Goal: Task Accomplishment & Management: Manage account settings

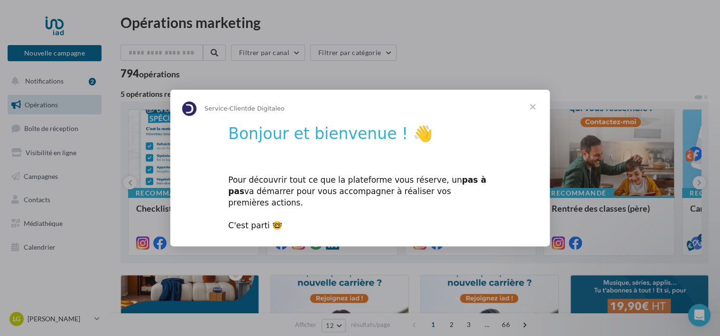
click at [529, 117] on span "Fermer" at bounding box center [532, 107] width 34 height 34
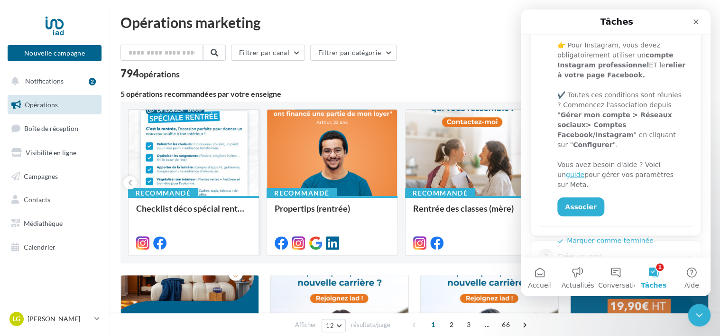
click at [216, 143] on div at bounding box center [193, 153] width 130 height 87
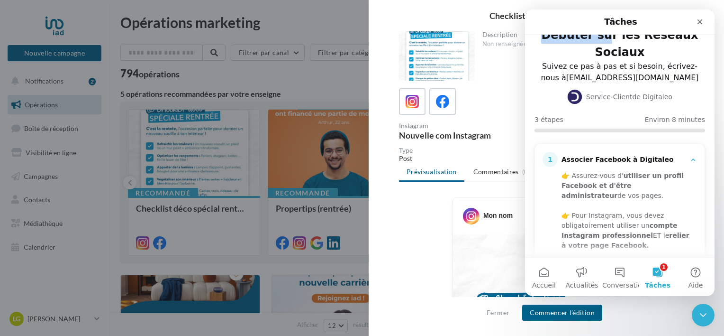
drag, startPoint x: 657, startPoint y: 28, endPoint x: 611, endPoint y: 37, distance: 47.0
click at [611, 37] on div "Tâches Débuter sur les Réseaux Sociaux Suivez ce pas à pas et si besoin, écrive…" at bounding box center [620, 133] width 190 height 248
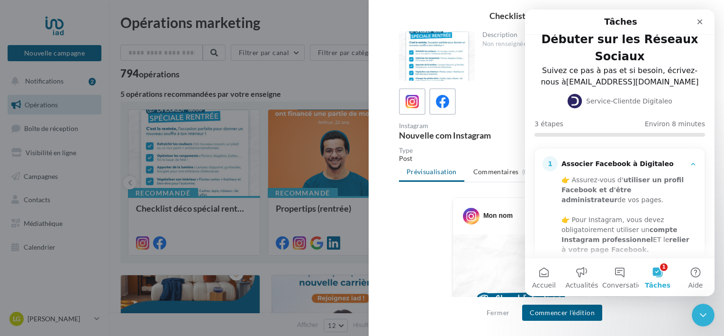
drag, startPoint x: 611, startPoint y: 37, endPoint x: 559, endPoint y: 25, distance: 53.7
click at [578, 22] on div "Tâches" at bounding box center [620, 21] width 177 height 17
drag, startPoint x: 458, startPoint y: 18, endPoint x: 432, endPoint y: 15, distance: 25.8
click at [432, 15] on div "Checklist déco spécial rentrée" at bounding box center [546, 15] width 325 height 9
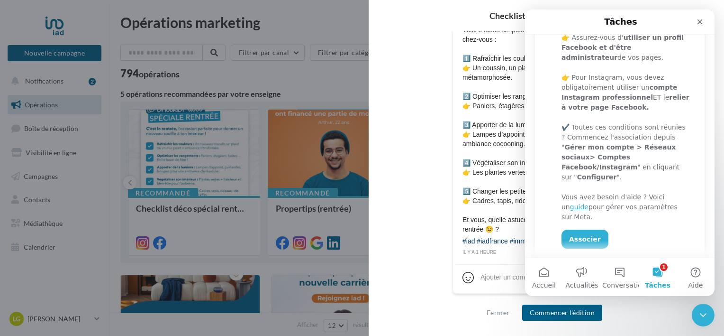
scroll to position [205, 0]
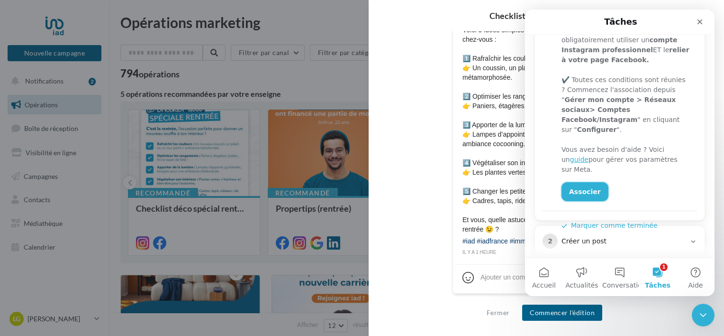
click at [590, 182] on link "Associer" at bounding box center [585, 191] width 47 height 19
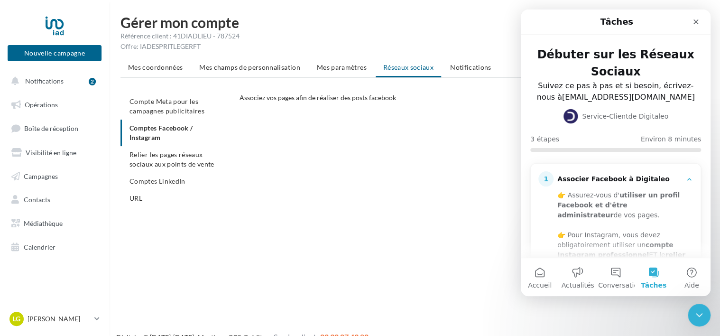
click at [153, 131] on ul "Compte Meta pour les campagnes publicitaires Comptes Facebook / Instagram Relie…" at bounding box center [175, 150] width 111 height 114
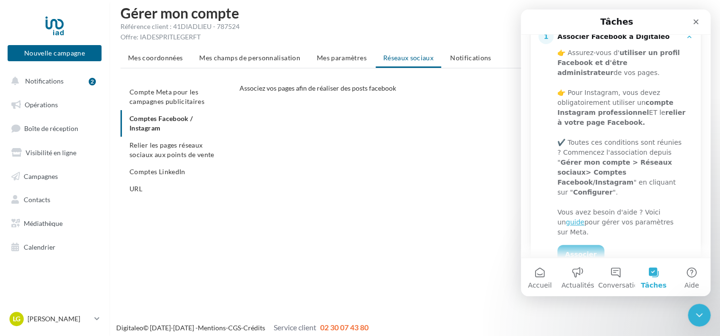
scroll to position [15, 0]
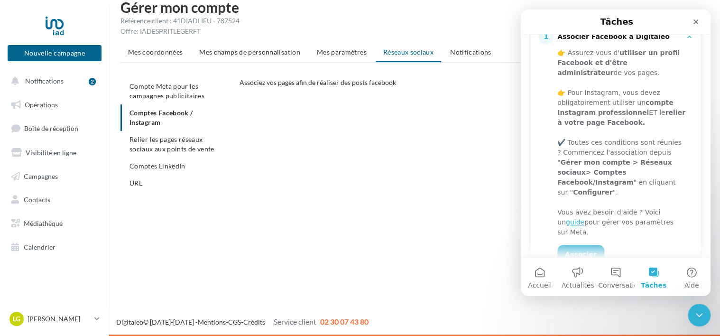
drag, startPoint x: 675, startPoint y: 24, endPoint x: 668, endPoint y: 34, distance: 12.0
click at [668, 34] on nav "Tâches" at bounding box center [616, 21] width 190 height 25
drag, startPoint x: 386, startPoint y: 171, endPoint x: 331, endPoint y: 155, distance: 57.2
click at [385, 171] on div "CONFIGURER MES COMPTES POUR POSTER sur instagram et facebook Depuis Instagram, …" at bounding box center [477, 190] width 477 height 171
click at [163, 108] on ul "Compte Meta pour les campagnes publicitaires Comptes Facebook / Instagram Relie…" at bounding box center [175, 135] width 111 height 114
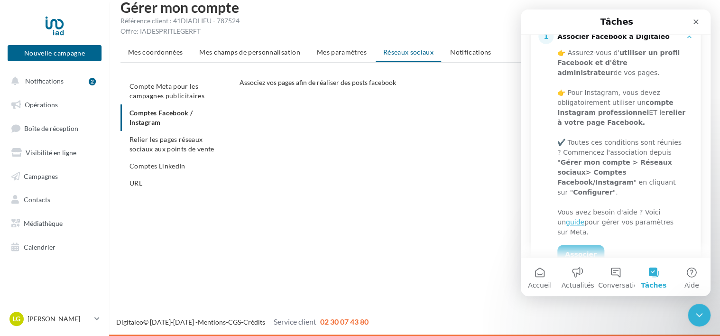
click at [155, 118] on ul "Compte Meta pour les campagnes publicitaires Comptes Facebook / Instagram Relie…" at bounding box center [175, 135] width 111 height 114
click at [704, 304] on div "Fermer le Messenger Intercom" at bounding box center [697, 313] width 23 height 23
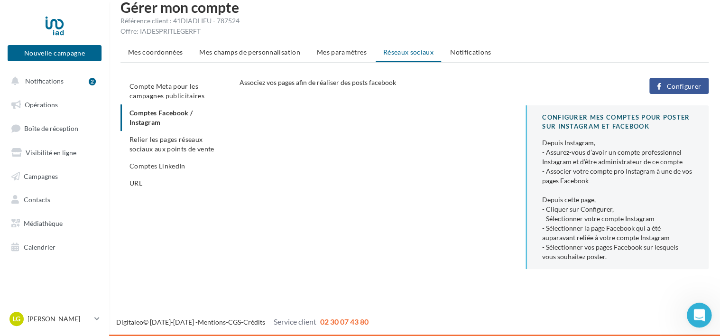
scroll to position [0, 0]
click at [686, 87] on span "Configurer" at bounding box center [683, 86] width 35 height 8
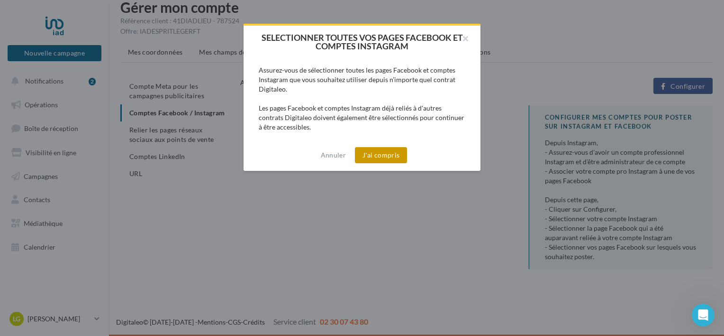
click at [369, 155] on button "J'ai compris" at bounding box center [381, 155] width 52 height 16
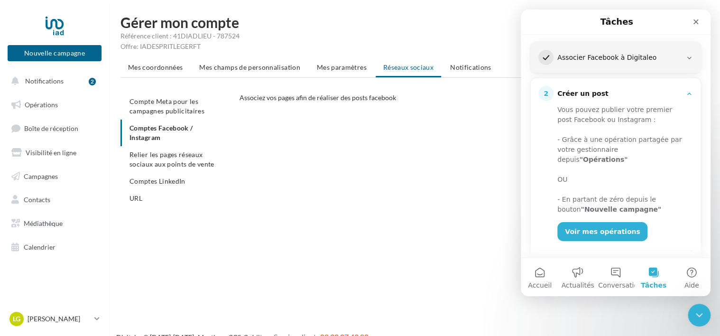
scroll to position [136, 0]
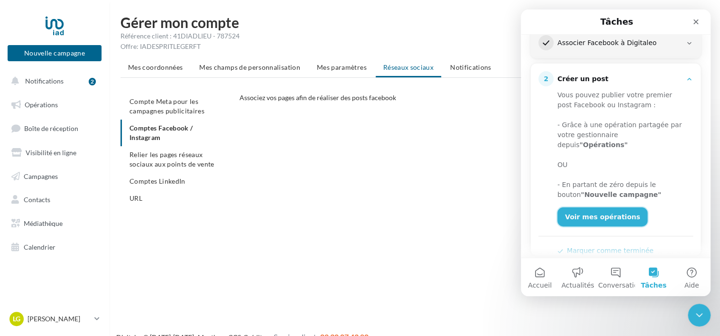
click at [578, 207] on link "Voir mes opérations" at bounding box center [602, 216] width 90 height 19
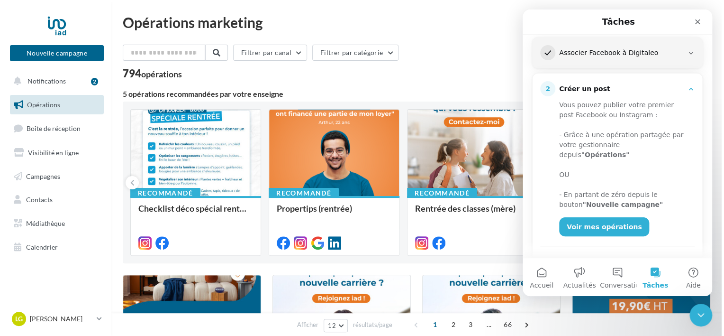
scroll to position [142, 0]
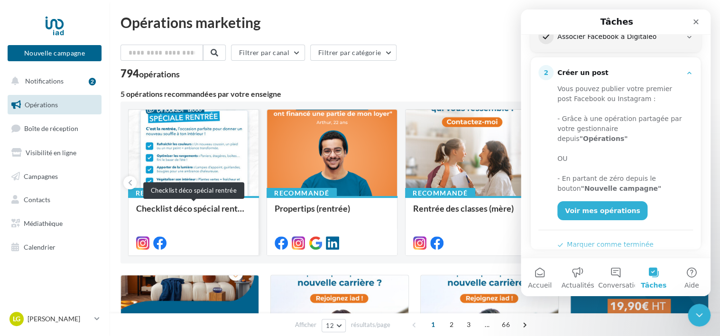
click at [229, 209] on div "Checklist déco spécial rentrée" at bounding box center [193, 212] width 115 height 19
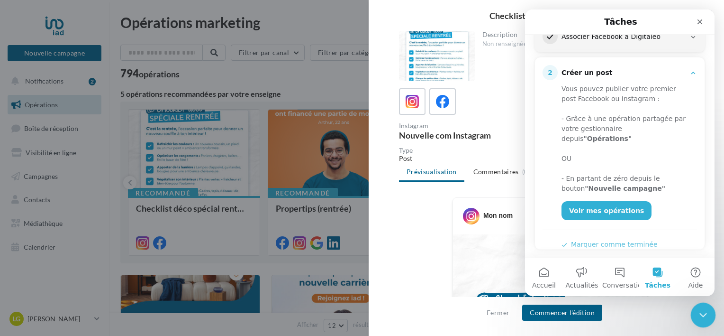
click at [704, 318] on icon "Fermer le Messenger Intercom" at bounding box center [702, 313] width 11 height 11
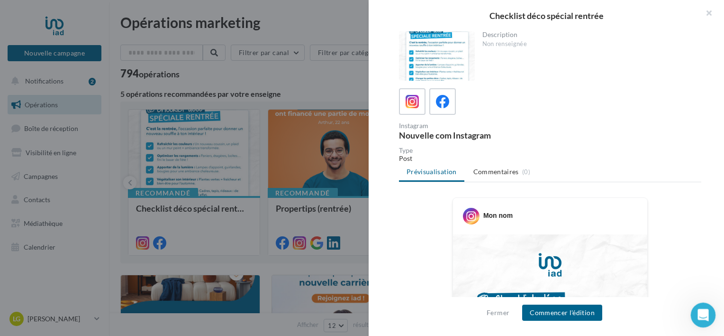
scroll to position [0, 0]
click at [505, 40] on div "Non renseignée" at bounding box center [589, 44] width 212 height 9
drag, startPoint x: 505, startPoint y: 40, endPoint x: 493, endPoint y: 45, distance: 13.2
click at [493, 45] on div "Non renseignée" at bounding box center [589, 44] width 212 height 9
click at [494, 36] on div "Description" at bounding box center [589, 34] width 212 height 7
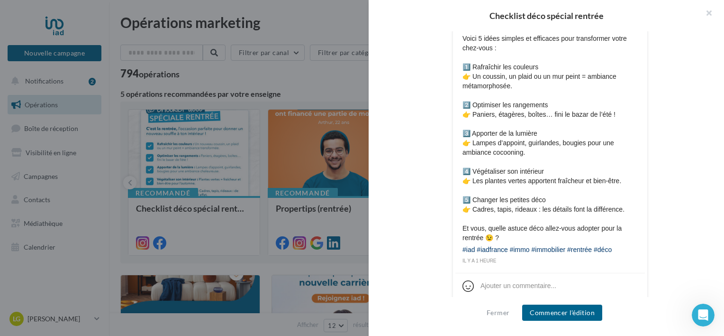
scroll to position [535, 0]
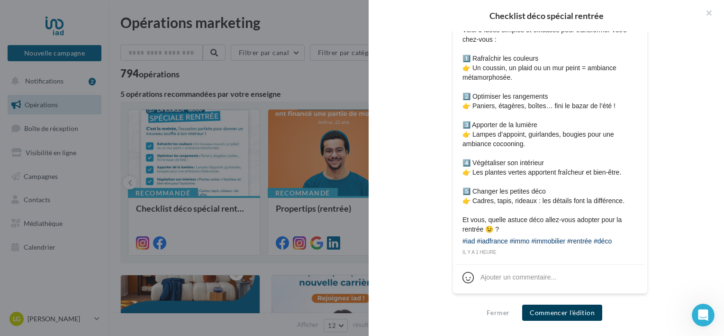
click at [558, 315] on button "Commencer l'édition" at bounding box center [562, 312] width 80 height 16
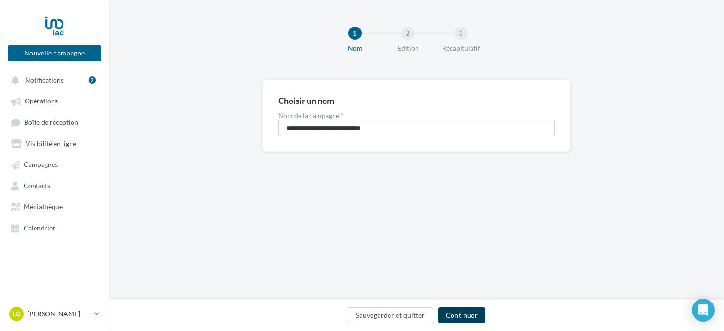
click at [459, 313] on button "Continuer" at bounding box center [462, 315] width 47 height 16
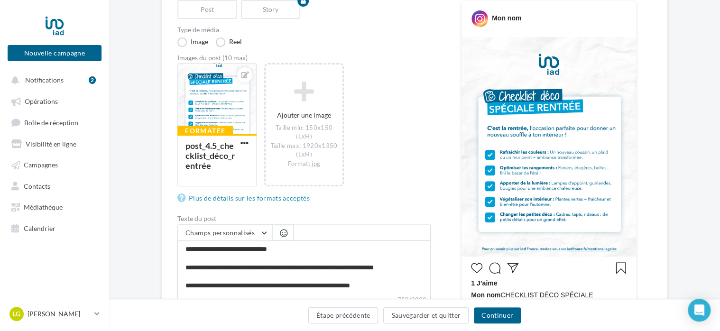
scroll to position [142, 0]
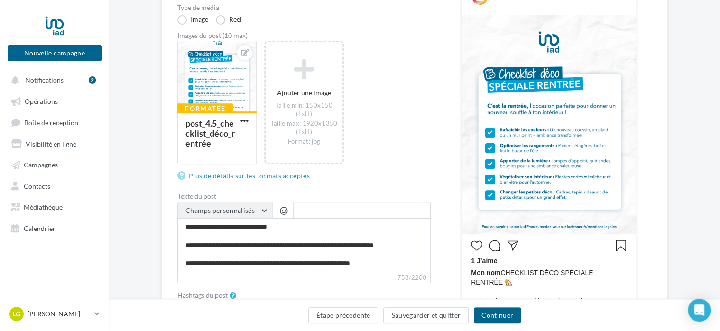
click at [266, 207] on button "Champs personnalisés" at bounding box center [225, 210] width 94 height 16
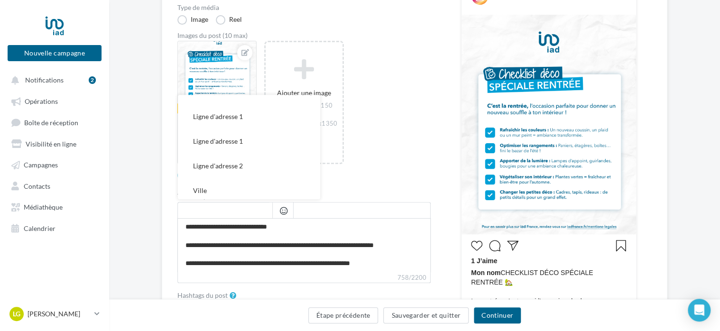
scroll to position [0, 0]
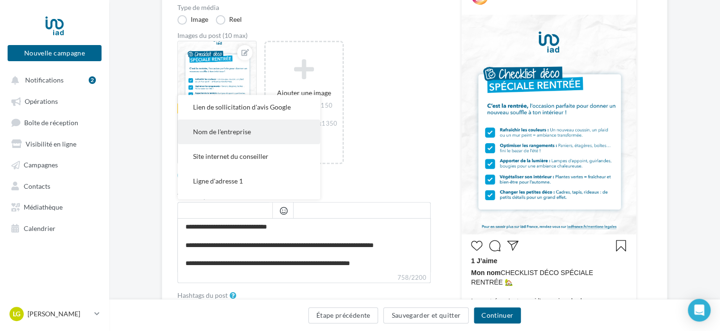
click at [273, 137] on button "Nom de l'entreprise" at bounding box center [249, 131] width 142 height 25
type textarea "**********"
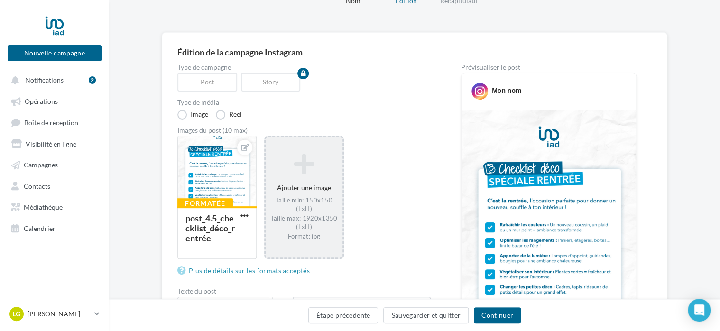
scroll to position [154, 0]
click at [298, 167] on icon at bounding box center [303, 164] width 69 height 23
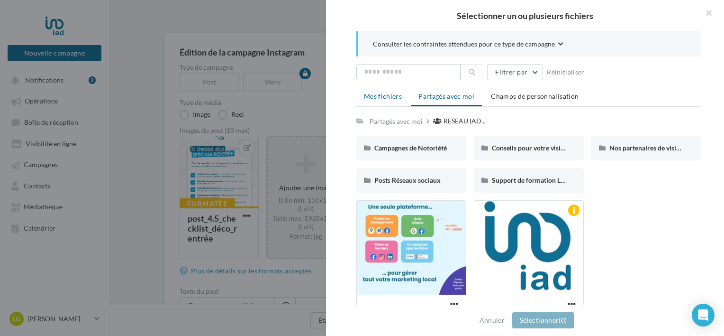
click at [389, 97] on span "Mes fichiers" at bounding box center [383, 96] width 38 height 8
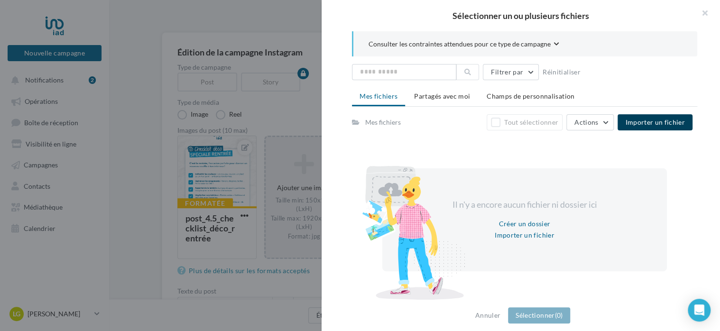
click at [654, 122] on span "Importer un fichier" at bounding box center [655, 122] width 60 height 8
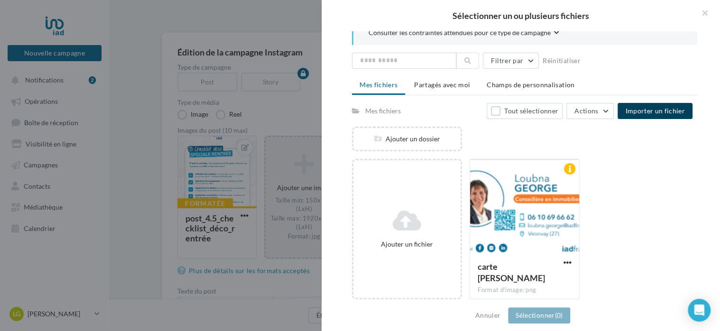
scroll to position [0, 0]
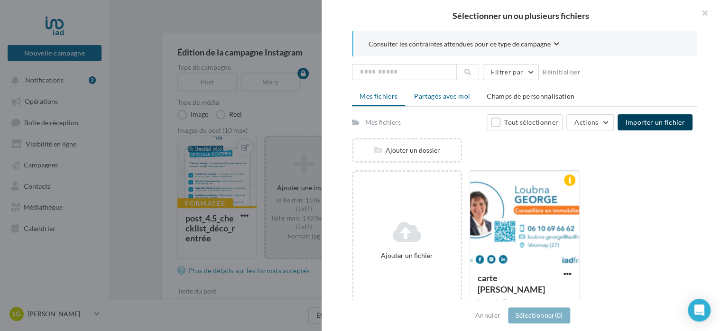
click at [431, 99] on span "Partagés avec moi" at bounding box center [442, 96] width 56 height 8
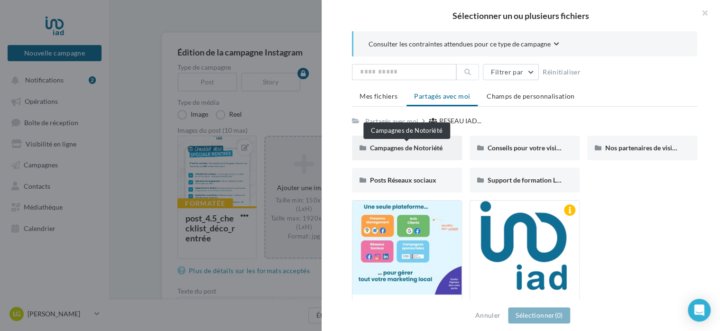
click at [417, 148] on span "Campagnes de Notoriété" at bounding box center [406, 148] width 73 height 8
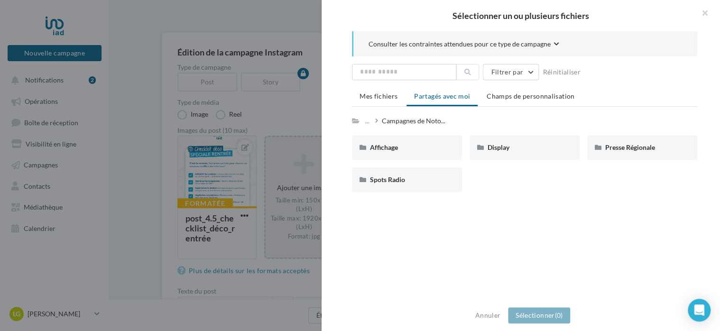
click at [417, 148] on div "Affichage" at bounding box center [407, 147] width 74 height 9
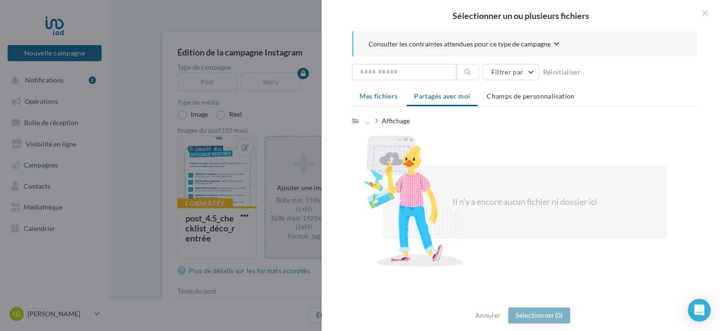
click at [386, 94] on span "Mes fichiers" at bounding box center [378, 96] width 38 height 8
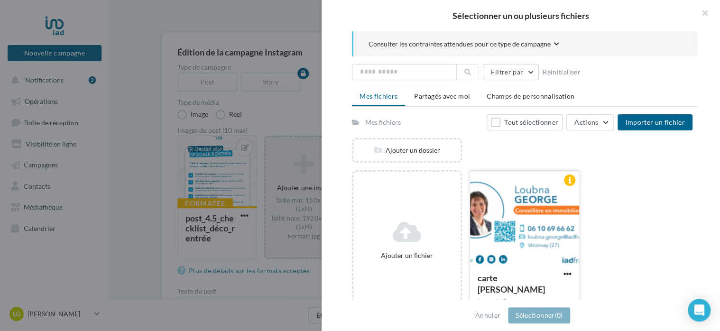
click at [538, 226] on div at bounding box center [524, 218] width 109 height 95
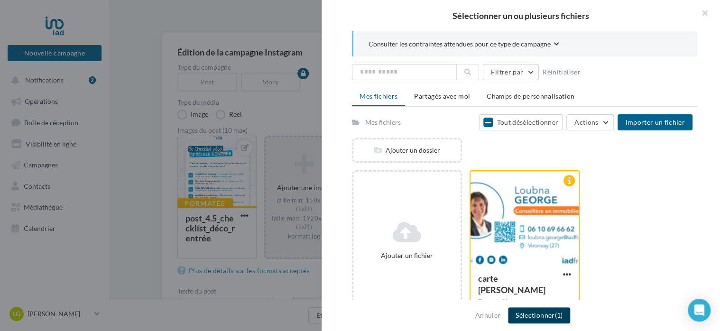
click at [541, 313] on button "Sélectionner (1)" at bounding box center [539, 315] width 62 height 16
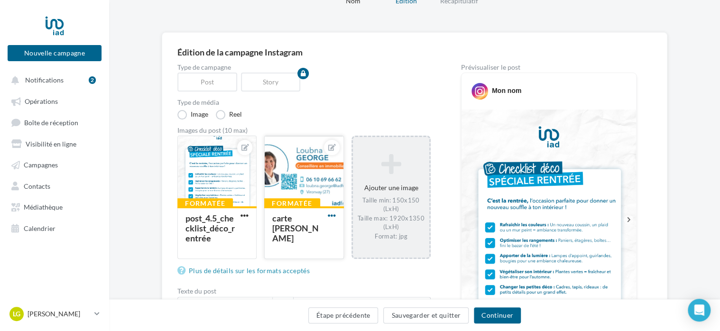
click at [331, 213] on span "button" at bounding box center [332, 215] width 8 height 8
drag, startPoint x: 316, startPoint y: 183, endPoint x: 335, endPoint y: 180, distance: 19.3
click at [335, 180] on div at bounding box center [304, 171] width 78 height 71
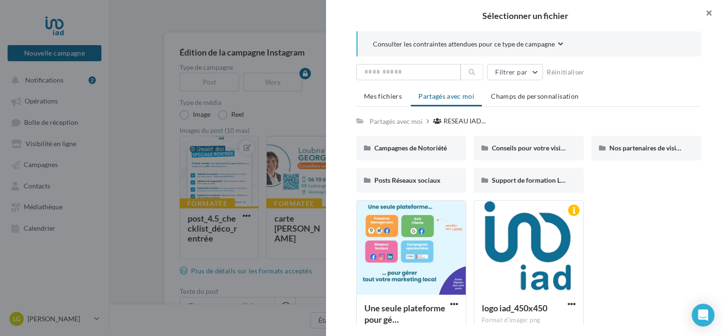
click at [710, 13] on button "button" at bounding box center [706, 14] width 38 height 28
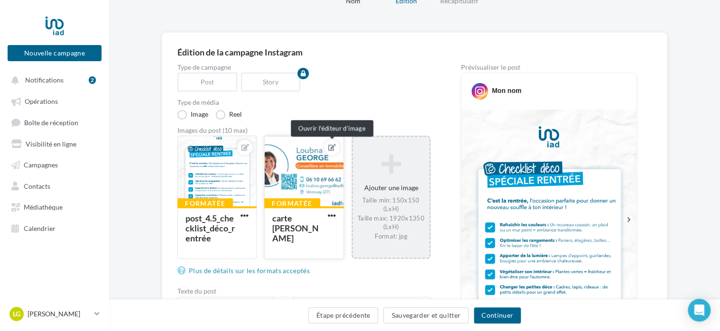
click at [329, 144] on icon at bounding box center [332, 147] width 8 height 7
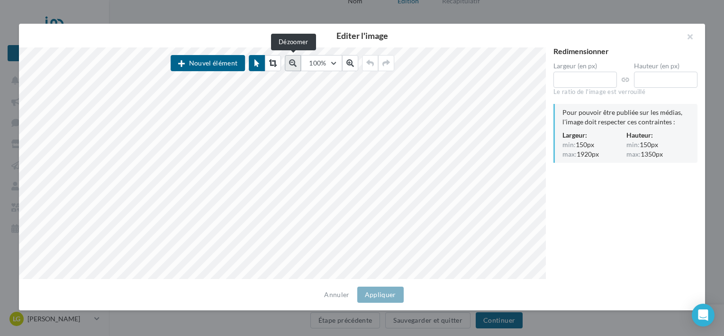
click at [295, 63] on icon at bounding box center [293, 63] width 8 height 8
click at [295, 63] on icon at bounding box center [295, 63] width 8 height 8
click at [688, 38] on button "button" at bounding box center [687, 38] width 38 height 28
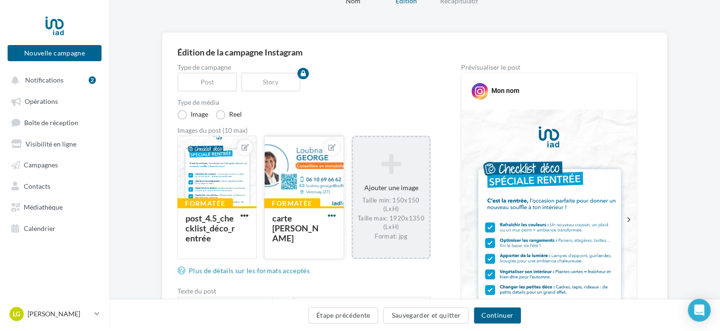
click at [330, 213] on span "button" at bounding box center [332, 215] width 8 height 8
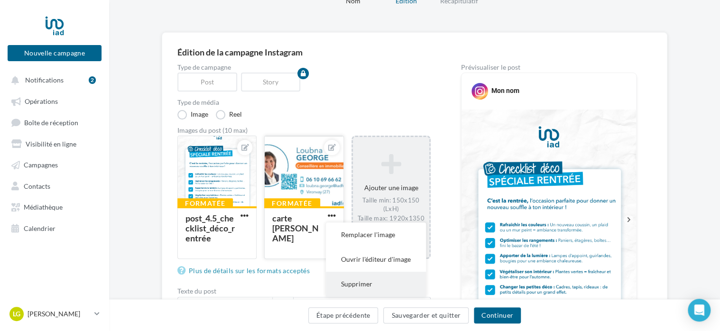
click at [347, 283] on button "Supprimer" at bounding box center [376, 284] width 100 height 25
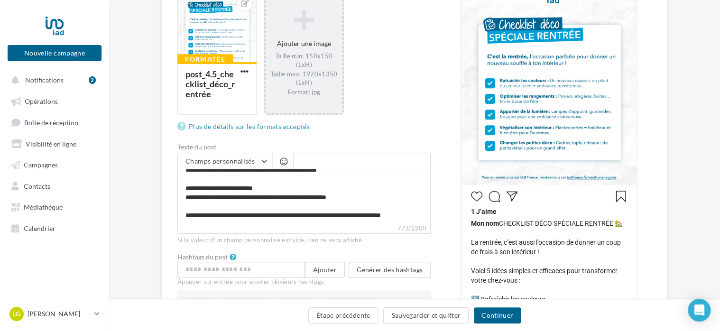
scroll to position [237, 0]
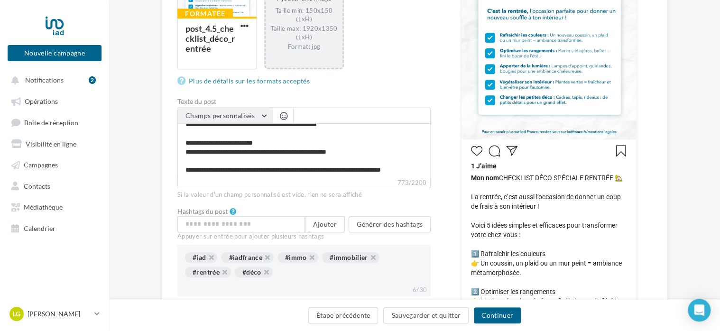
click at [259, 114] on button "Champs personnalisés" at bounding box center [225, 116] width 94 height 16
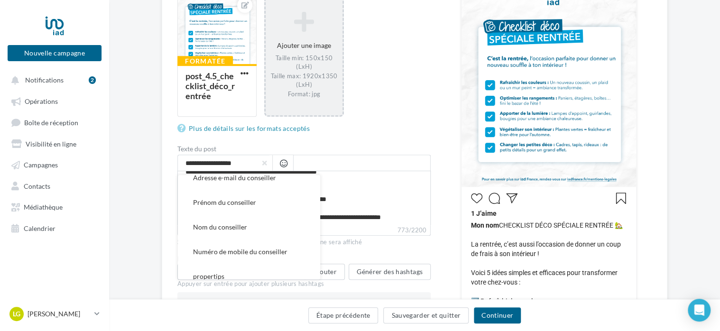
scroll to position [190, 0]
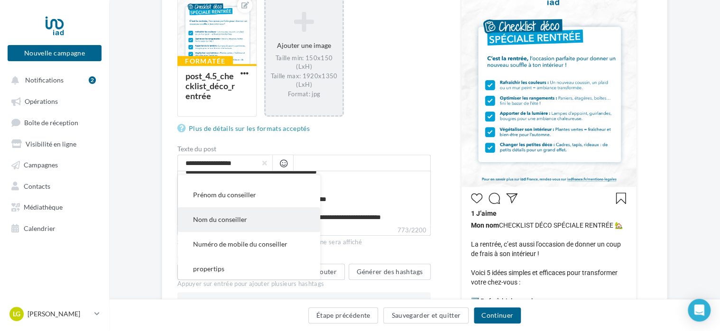
click at [252, 222] on button "Nom du conseiller" at bounding box center [249, 219] width 142 height 25
type textarea "**********"
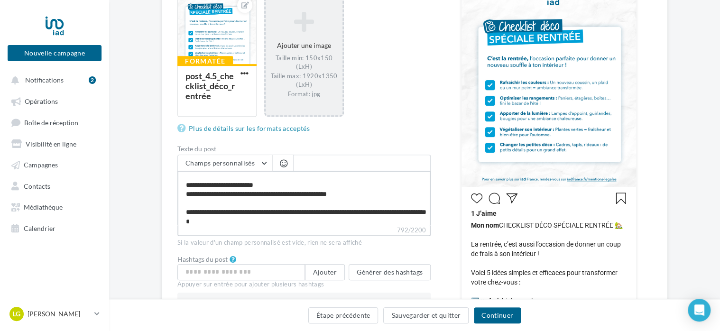
scroll to position [163, 0]
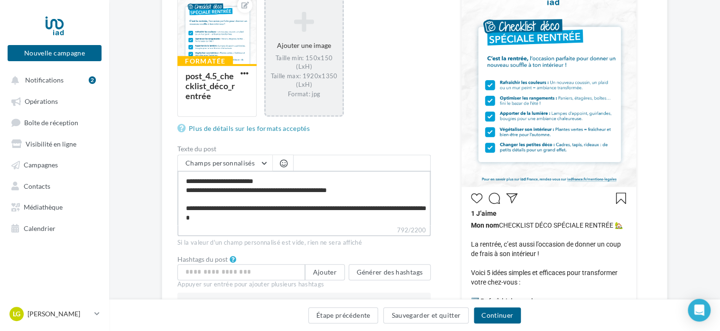
drag, startPoint x: 309, startPoint y: 222, endPoint x: 185, endPoint y: 222, distance: 123.7
click at [185, 222] on textarea "**********" at bounding box center [303, 198] width 253 height 55
click at [300, 223] on textarea "**********" at bounding box center [303, 198] width 253 height 55
click at [305, 219] on textarea "**********" at bounding box center [303, 198] width 253 height 55
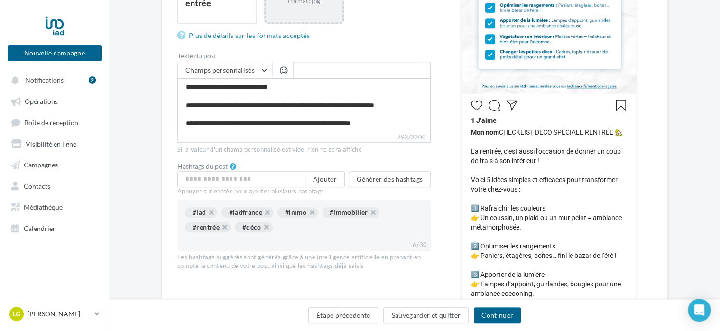
scroll to position [284, 0]
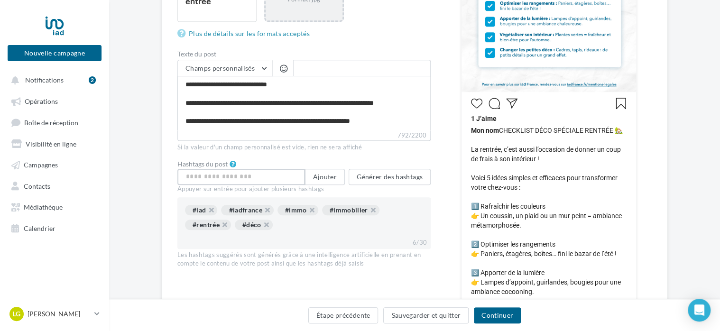
click at [281, 178] on input "text" at bounding box center [241, 177] width 128 height 16
type input "**********"
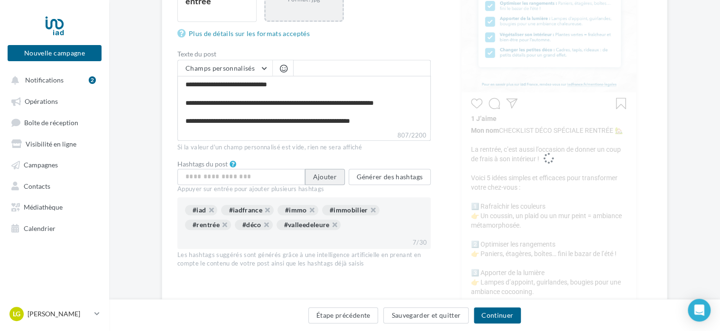
click at [326, 177] on button "Ajouter" at bounding box center [325, 177] width 40 height 16
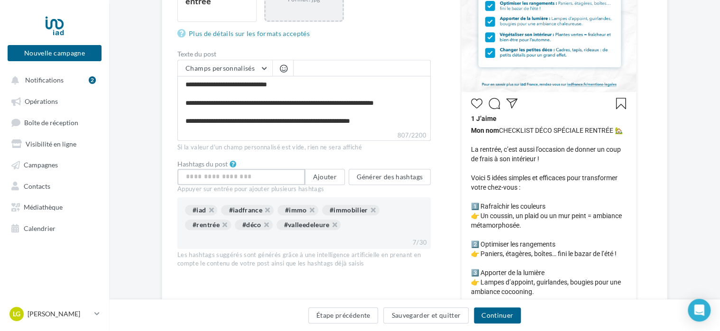
click at [276, 173] on input "text" at bounding box center [241, 177] width 128 height 16
click at [499, 313] on button "Continuer" at bounding box center [497, 315] width 47 height 16
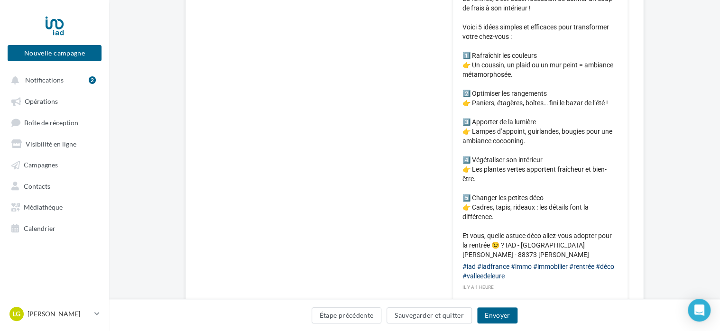
scroll to position [516, 0]
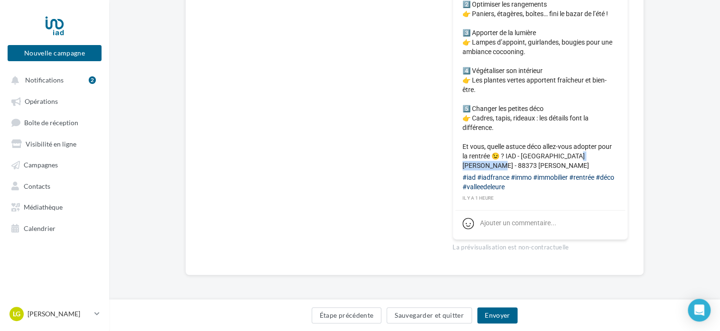
drag, startPoint x: 580, startPoint y: 156, endPoint x: 583, endPoint y: 162, distance: 5.7
click at [583, 162] on span "Mon nom CHECKLIST DÉCO SPÉCIALE RENTRÉE 🏡 La rentrée, c’est aussi l’occasion de…" at bounding box center [540, 28] width 156 height 284
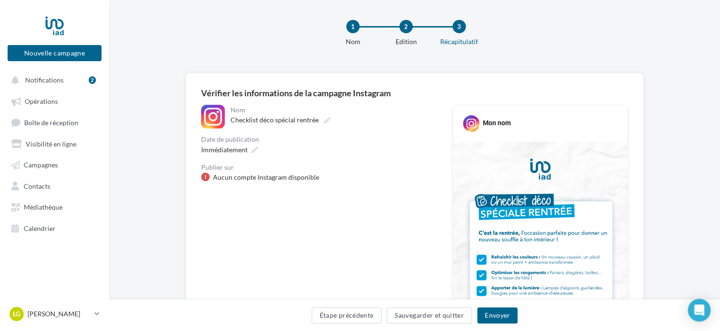
scroll to position [0, 0]
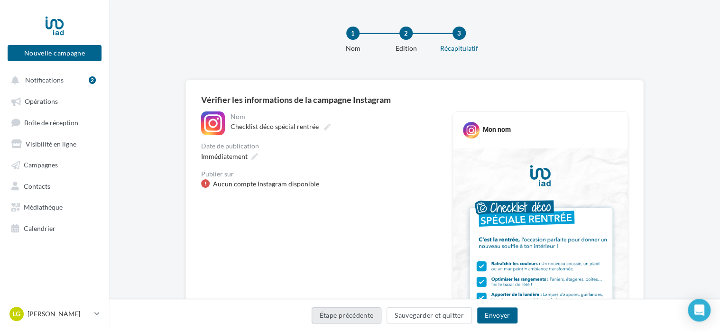
click at [369, 315] on button "Étape précédente" at bounding box center [347, 315] width 70 height 16
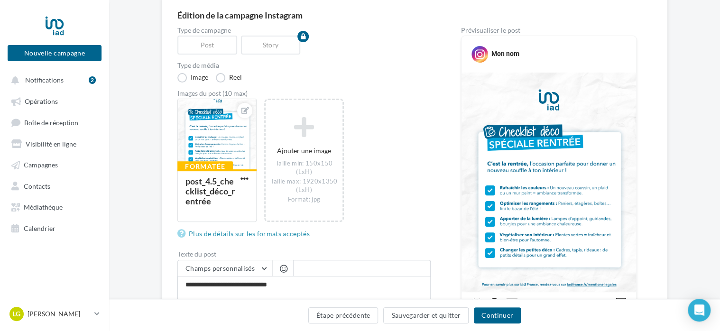
scroll to position [47, 0]
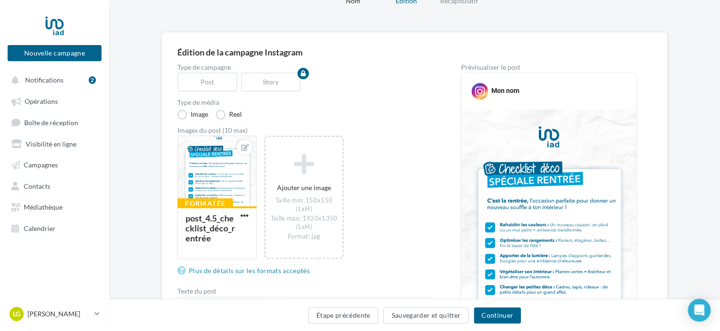
click at [504, 94] on div "Mon nom" at bounding box center [505, 90] width 28 height 9
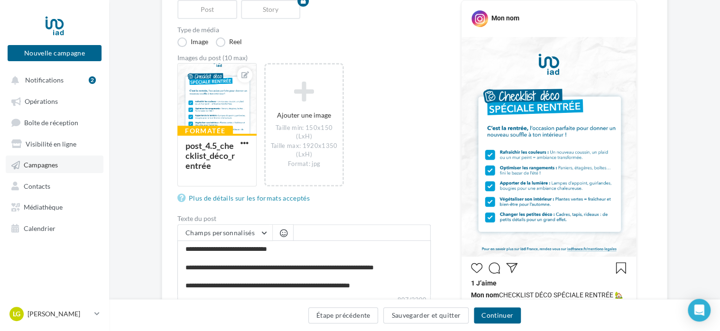
scroll to position [142, 0]
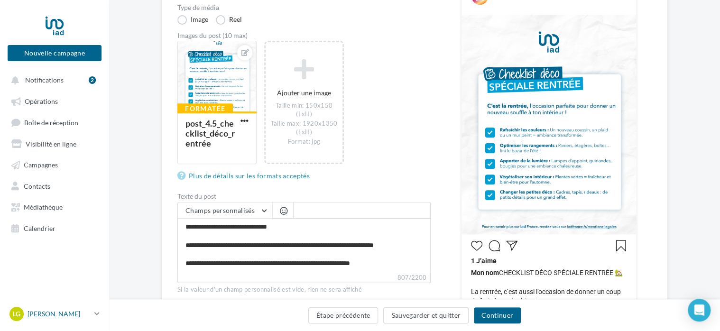
click at [70, 317] on p "[PERSON_NAME]" at bounding box center [58, 313] width 63 height 9
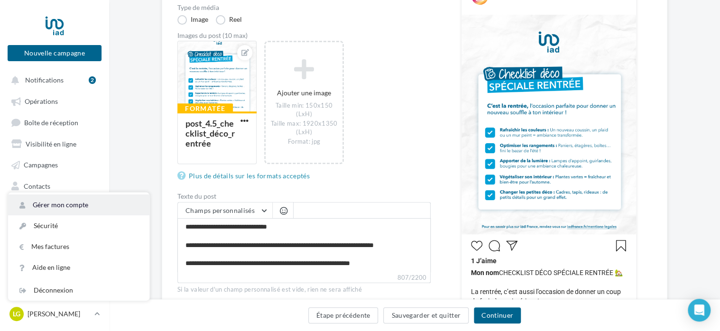
click at [75, 209] on link "Gérer mon compte" at bounding box center [78, 204] width 141 height 21
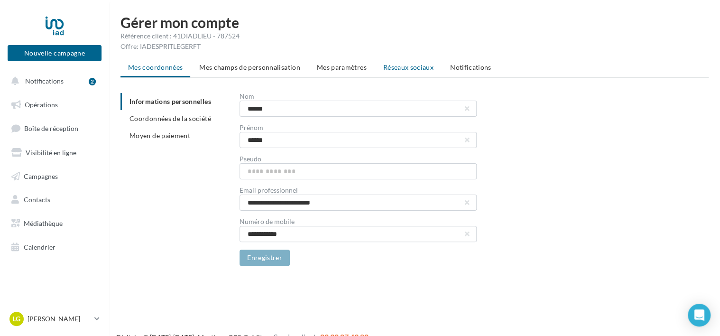
click at [401, 67] on span "Réseaux sociaux" at bounding box center [408, 67] width 50 height 8
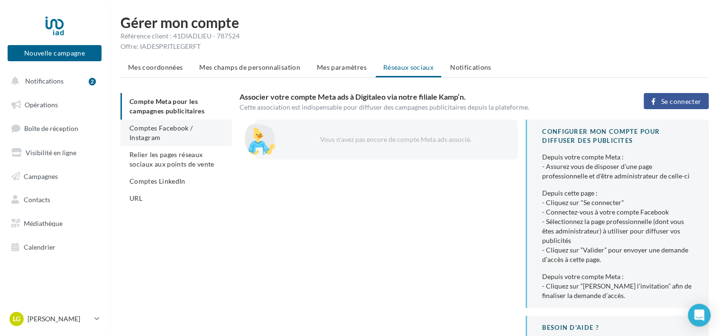
click at [192, 127] on span "Comptes Facebook / Instagram" at bounding box center [160, 133] width 63 height 18
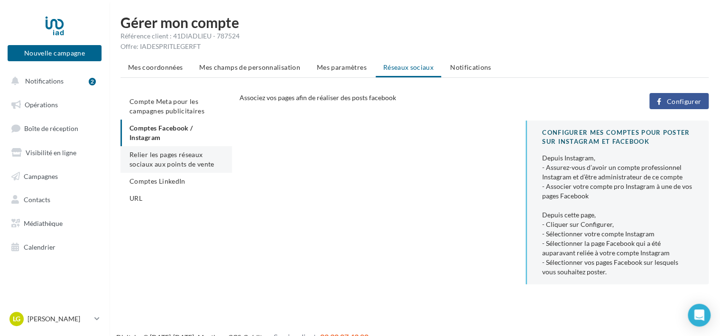
click at [191, 163] on span "Relier les pages réseaux sociaux aux points de vente" at bounding box center [171, 159] width 84 height 18
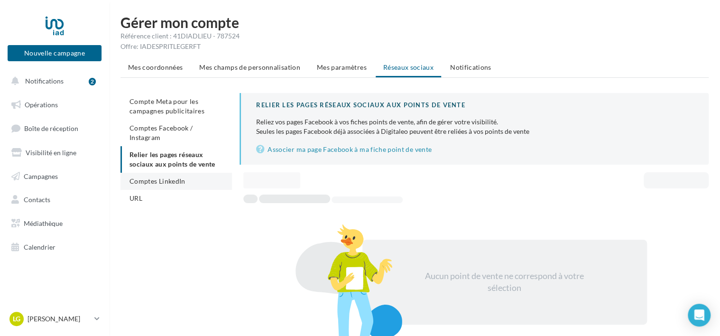
click at [169, 177] on span "Comptes LinkedIn" at bounding box center [157, 181] width 56 height 8
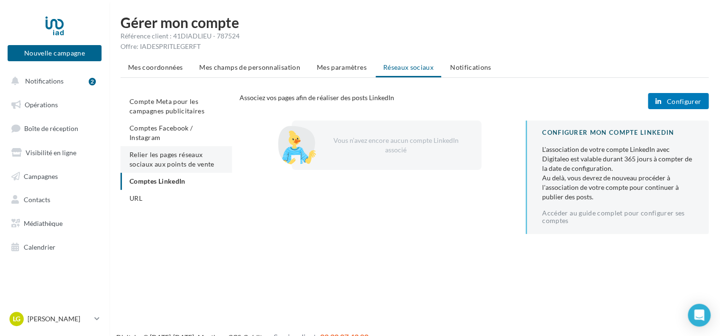
click at [183, 150] on span "Relier les pages réseaux sociaux aux points de vente" at bounding box center [171, 159] width 84 height 18
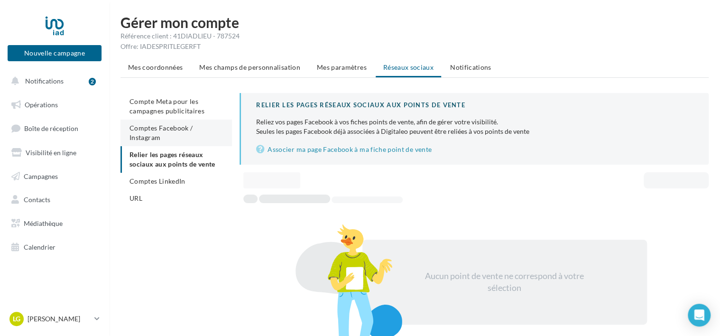
click at [184, 128] on span "Comptes Facebook / Instagram" at bounding box center [160, 133] width 63 height 18
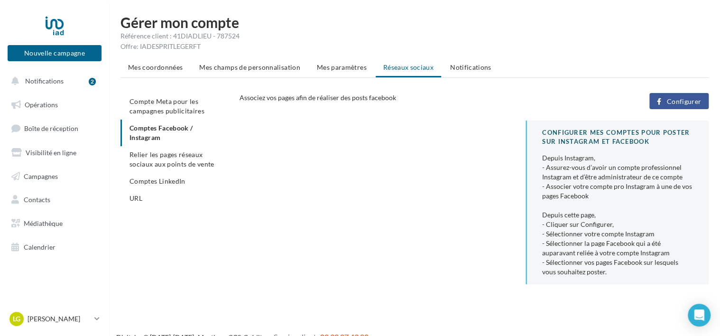
click at [680, 99] on span "Configurer" at bounding box center [683, 102] width 35 height 8
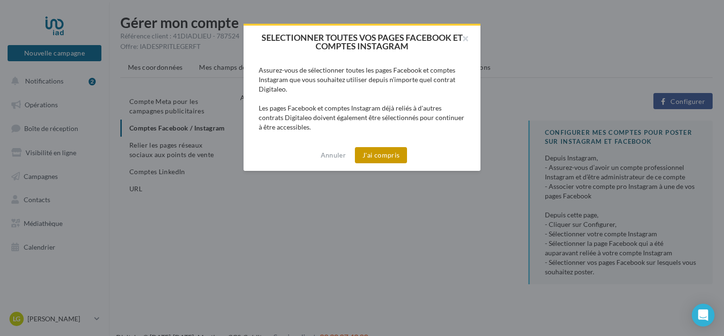
click at [377, 150] on button "J'ai compris" at bounding box center [381, 155] width 52 height 16
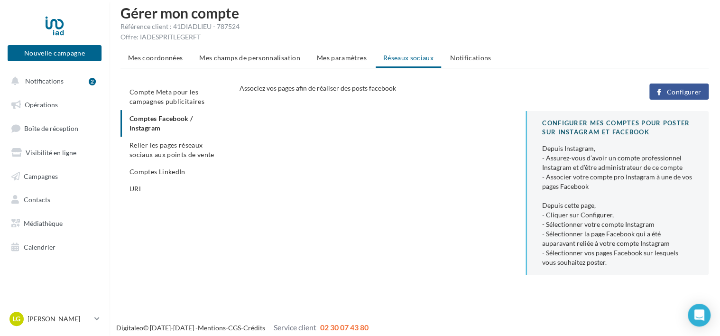
scroll to position [15, 0]
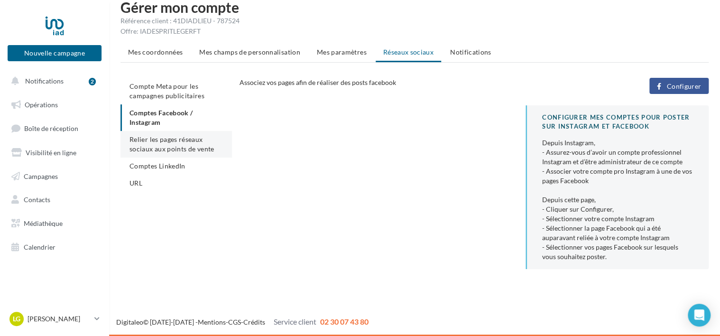
click at [199, 148] on span "Relier les pages réseaux sociaux aux points de vente" at bounding box center [171, 144] width 84 height 18
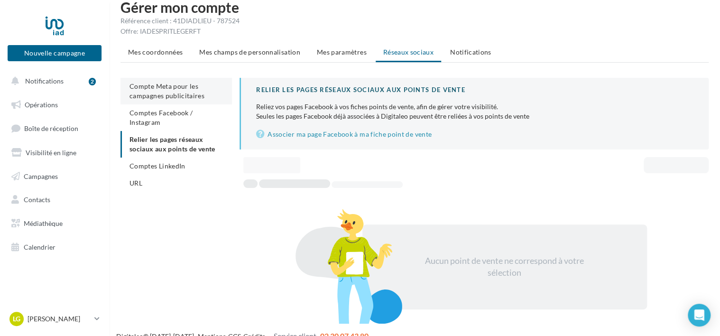
click at [187, 92] on span "Compte Meta pour les campagnes publicitaires" at bounding box center [166, 91] width 75 height 18
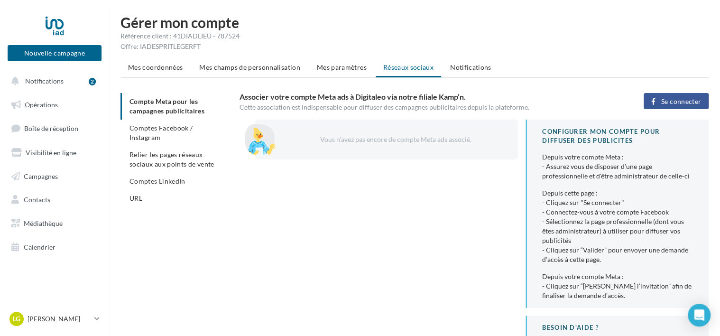
click at [690, 98] on span "Se connecter" at bounding box center [681, 102] width 40 height 8
click at [181, 130] on span "Comptes Facebook / Instagram" at bounding box center [160, 133] width 63 height 18
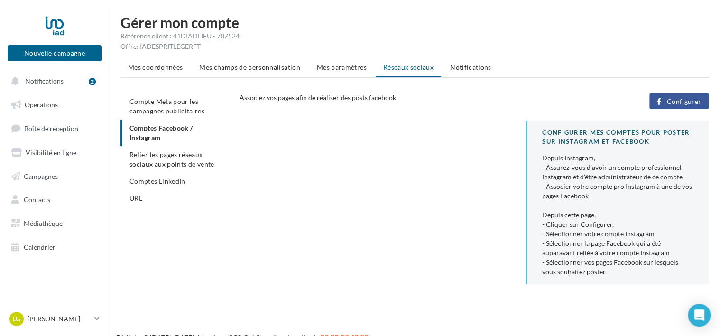
click at [677, 101] on span "Configurer" at bounding box center [683, 102] width 35 height 8
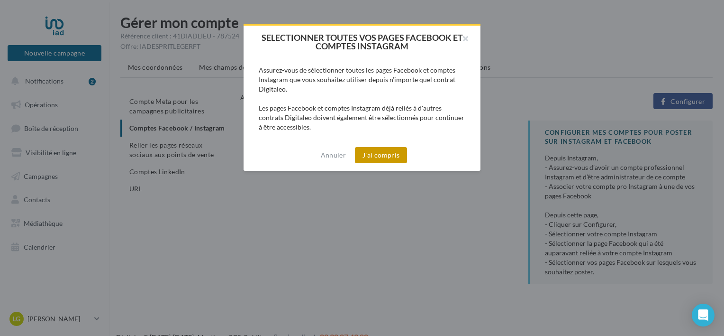
click at [387, 147] on button "J'ai compris" at bounding box center [381, 155] width 52 height 16
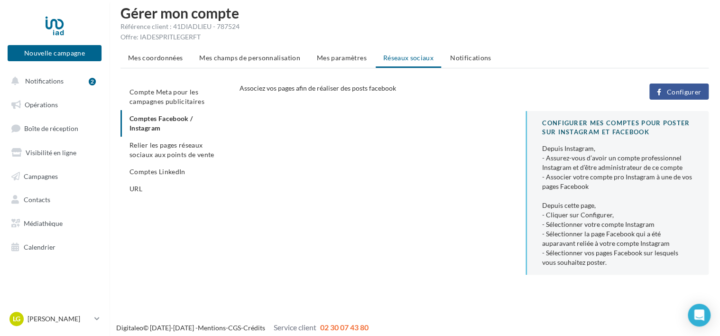
scroll to position [15, 0]
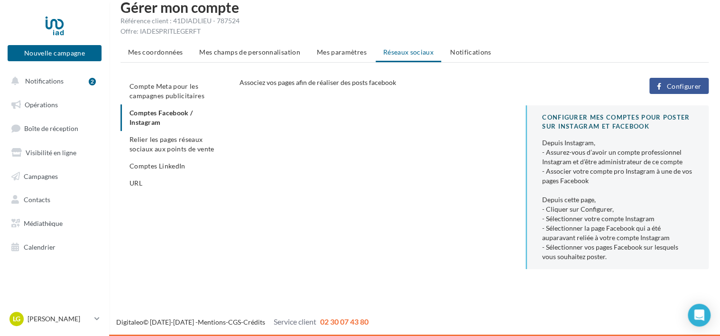
click at [169, 182] on li "URL" at bounding box center [175, 182] width 111 height 17
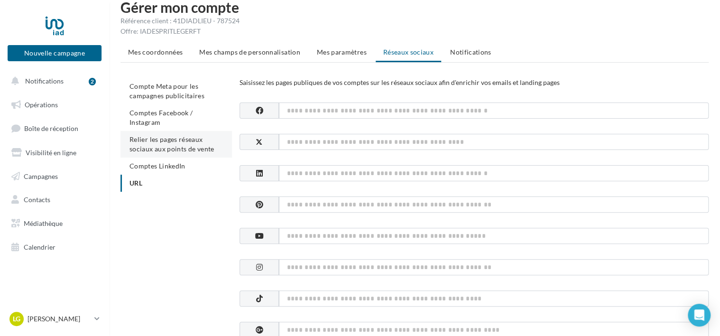
click at [169, 136] on span "Relier les pages réseaux sociaux aux points de vente" at bounding box center [171, 144] width 84 height 18
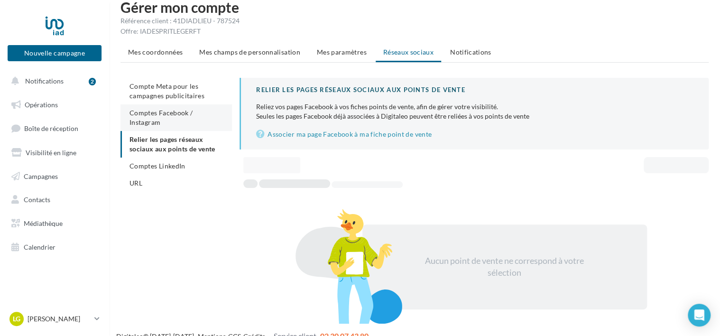
click at [186, 110] on span "Comptes Facebook / Instagram" at bounding box center [160, 118] width 63 height 18
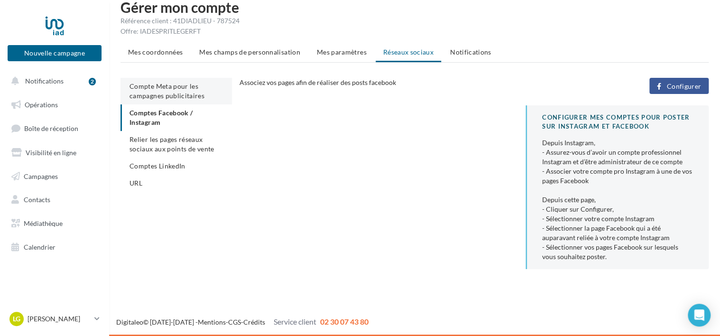
click at [192, 91] on span "Compte Meta pour les campagnes publicitaires" at bounding box center [166, 91] width 75 height 18
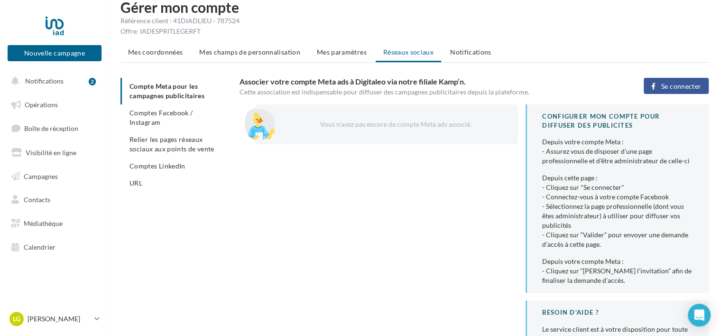
click at [676, 85] on span "Se connecter" at bounding box center [681, 86] width 40 height 8
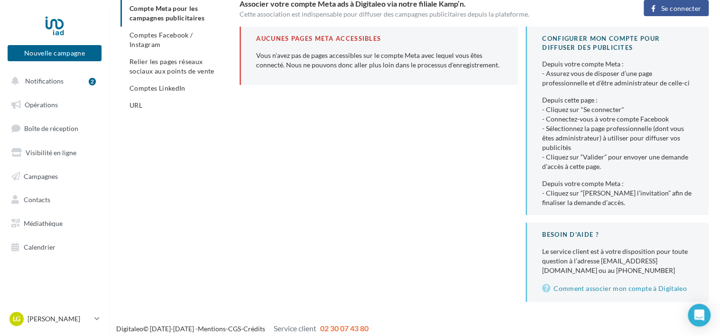
scroll to position [99, 0]
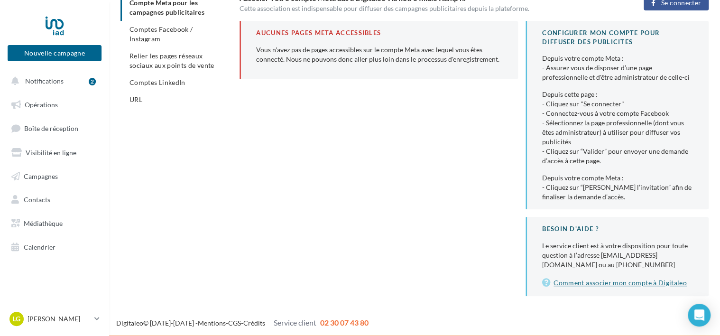
click at [625, 282] on link "Comment associer mon compte à Digitaleo" at bounding box center [617, 282] width 151 height 11
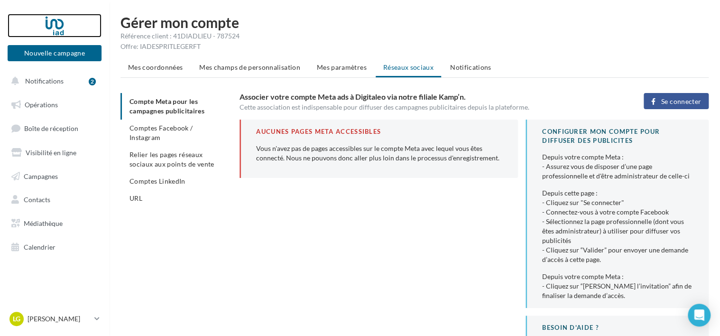
click at [53, 23] on div at bounding box center [55, 26] width 76 height 24
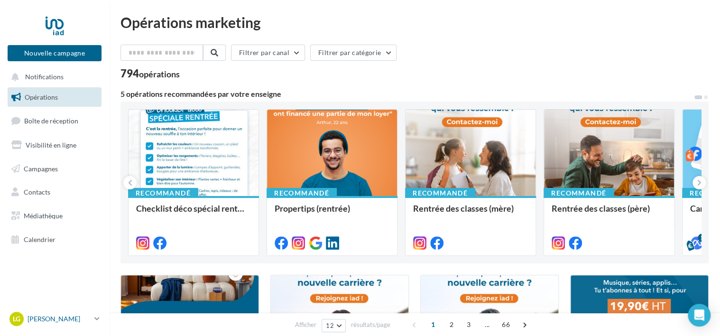
click at [59, 321] on p "[PERSON_NAME]" at bounding box center [58, 318] width 63 height 9
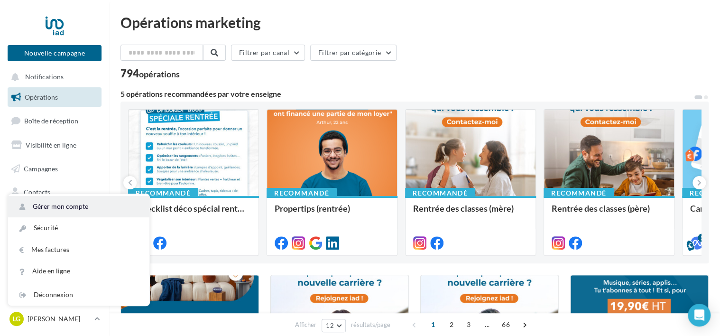
click at [53, 202] on link "Gérer mon compte" at bounding box center [78, 206] width 141 height 21
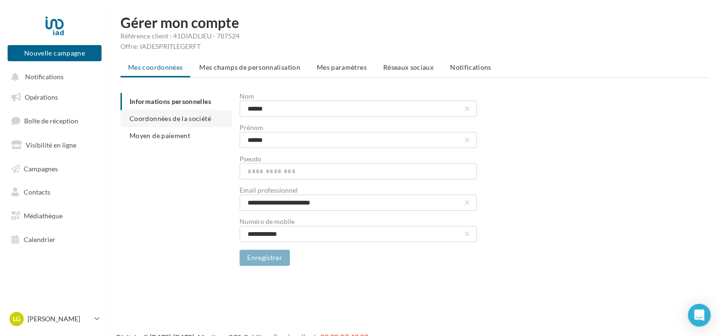
click at [196, 121] on span "Coordonnées de la société" at bounding box center [170, 118] width 82 height 8
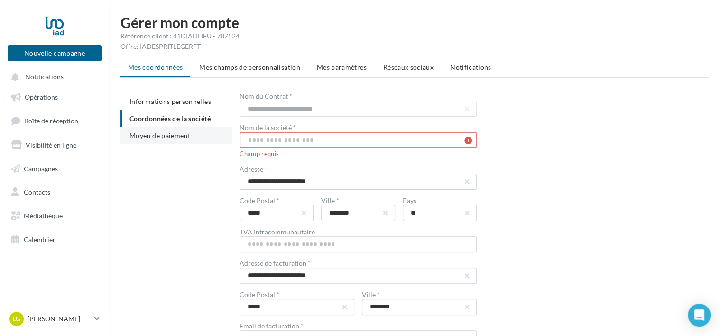
click at [195, 131] on li "Moyen de paiement" at bounding box center [175, 135] width 111 height 17
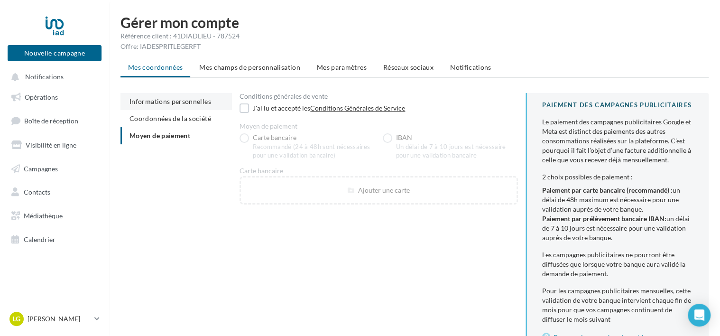
click at [193, 104] on span "Informations personnelles" at bounding box center [170, 101] width 82 height 8
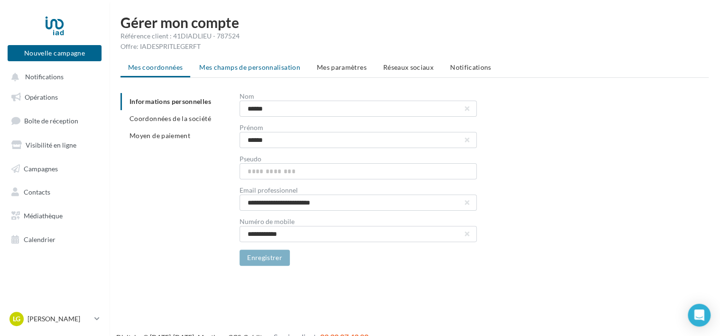
click at [269, 68] on span "Mes champs de personnalisation" at bounding box center [249, 67] width 101 height 8
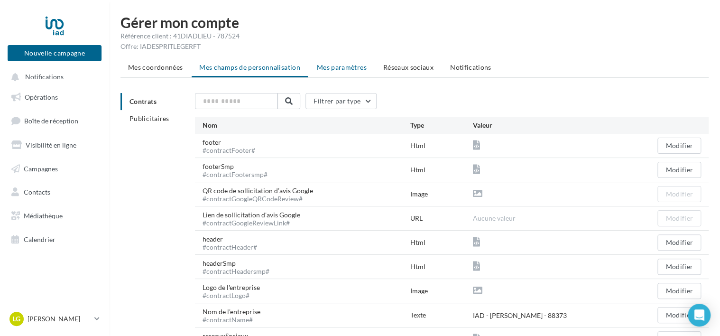
click at [331, 64] on span "Mes paramètres" at bounding box center [342, 67] width 50 height 8
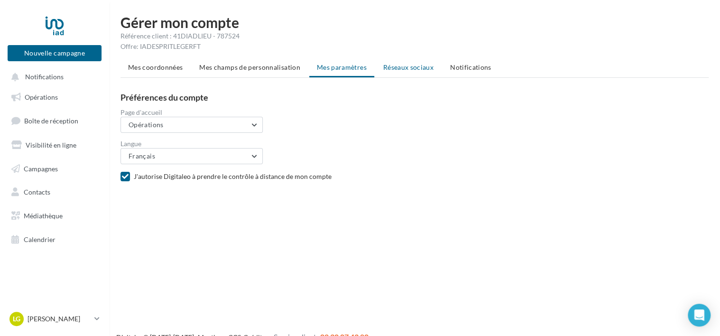
click at [397, 65] on span "Réseaux sociaux" at bounding box center [408, 67] width 50 height 8
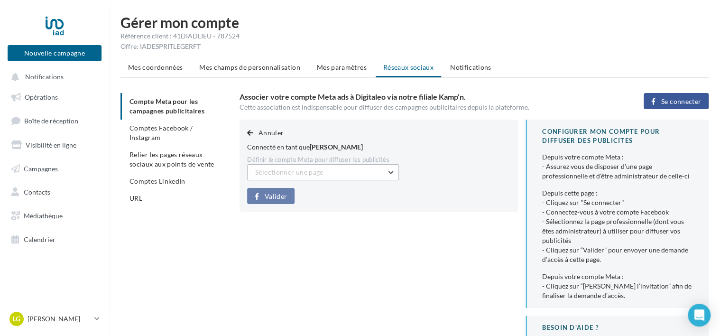
click at [359, 168] on button "Sélectionner une page" at bounding box center [323, 172] width 152 height 16
click at [360, 261] on div "Annuler Connecté en tant que Loubna George Bouhouch Définir le compte Meta pour…" at bounding box center [477, 256] width 477 height 275
click at [357, 172] on button "Sélectionner une page" at bounding box center [323, 172] width 152 height 16
click at [357, 238] on div "Annuler Connecté en tant que Loubna George Bouhouch Définir le compte Meta pour…" at bounding box center [477, 256] width 477 height 275
click at [273, 175] on span "Sélectionner une page" at bounding box center [289, 172] width 68 height 8
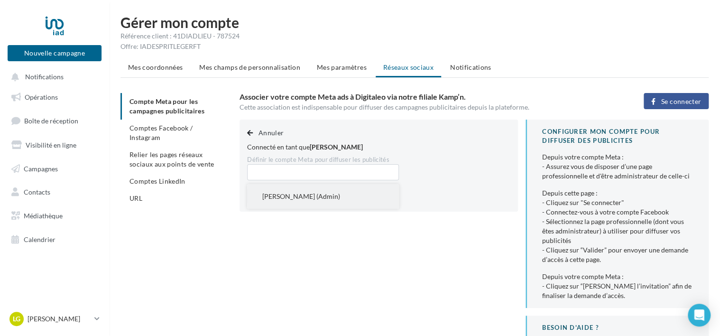
click at [279, 195] on span "Loubna George Immo (Admin)" at bounding box center [301, 196] width 78 height 8
click at [279, 195] on span "Valider" at bounding box center [276, 196] width 22 height 8
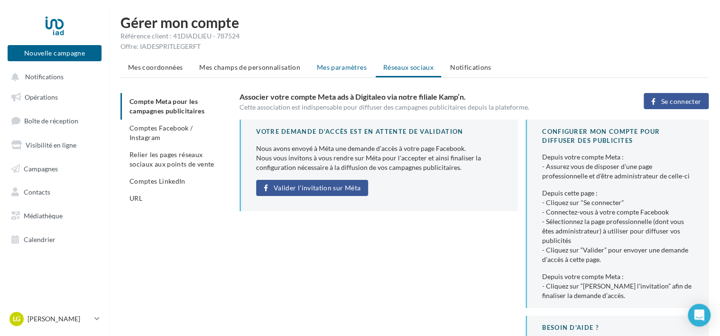
click at [326, 65] on span "Mes paramètres" at bounding box center [342, 67] width 50 height 8
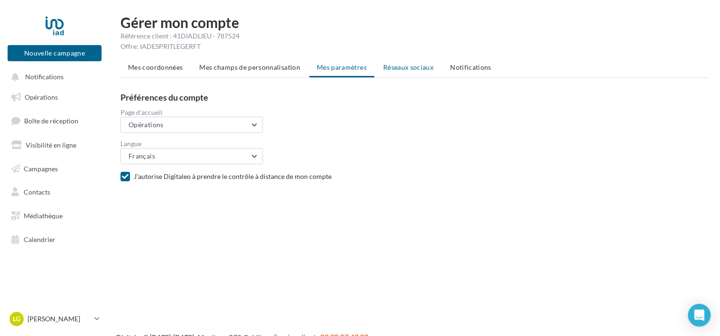
click at [385, 65] on span "Réseaux sociaux" at bounding box center [408, 67] width 50 height 8
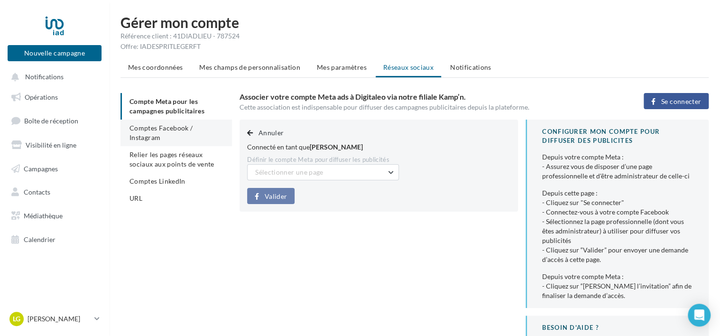
click at [183, 128] on span "Comptes Facebook / Instagram" at bounding box center [160, 133] width 63 height 18
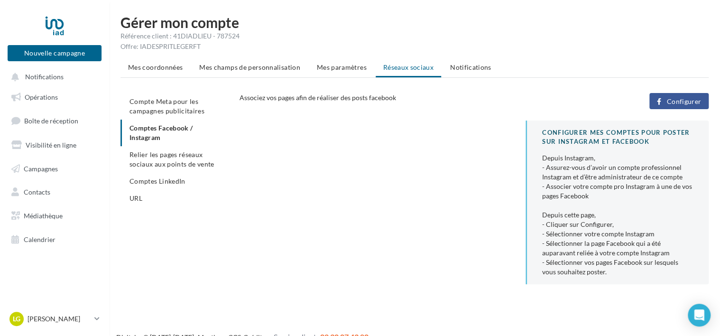
click at [186, 159] on li "Relier les pages réseaux sociaux aux points de vente" at bounding box center [175, 159] width 111 height 27
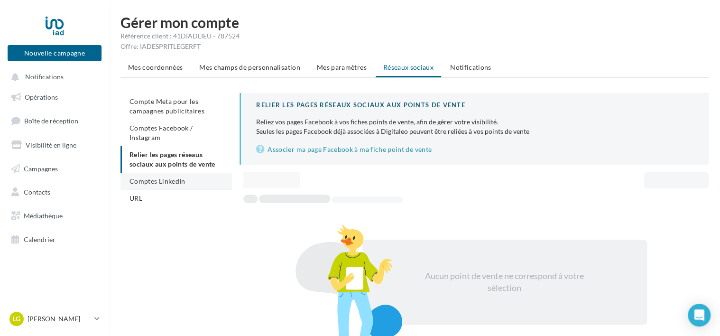
click at [179, 177] on span "Comptes LinkedIn" at bounding box center [157, 181] width 56 height 8
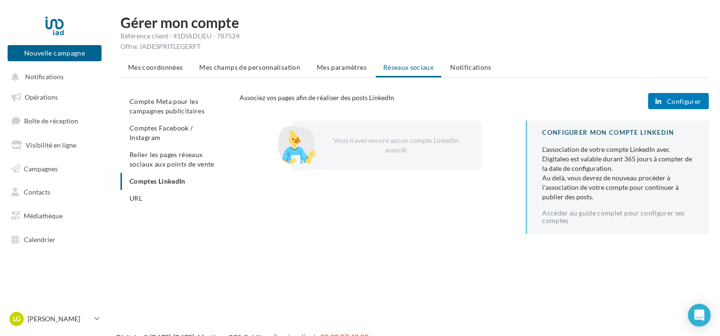
click at [58, 67] on div "Nouvelle campagne Nouvelle campagne" at bounding box center [55, 41] width 94 height 60
click at [56, 73] on span "Notifications" at bounding box center [44, 77] width 38 height 8
click at [56, 82] on account-notifications-button "Notifications" at bounding box center [38, 76] width 64 height 16
click at [57, 79] on span "Notifications" at bounding box center [44, 77] width 38 height 8
click at [201, 109] on span "Compte Meta pour les campagnes publicitaires" at bounding box center [166, 106] width 75 height 18
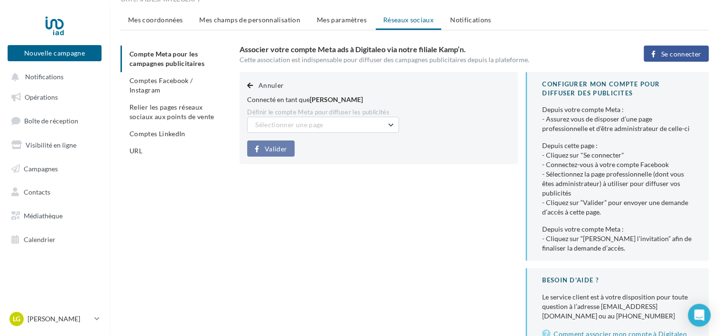
scroll to position [95, 0]
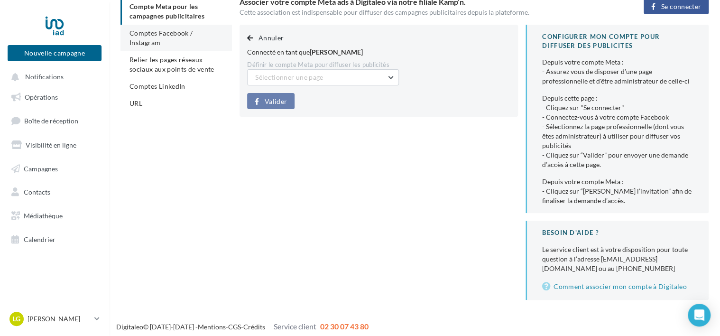
click at [192, 34] on span "Comptes Facebook / Instagram" at bounding box center [160, 38] width 63 height 18
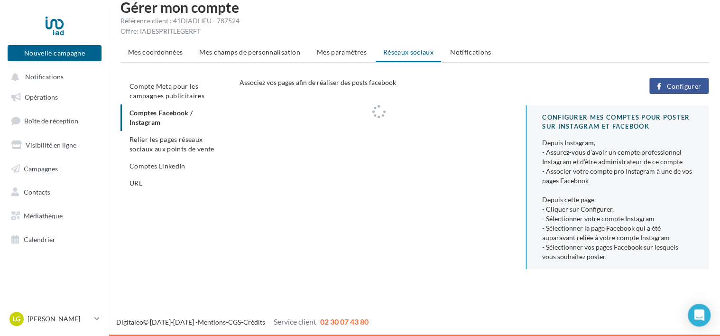
scroll to position [15, 0]
click at [286, 84] on span "Associez vos pages afin de réaliser des posts facebook" at bounding box center [317, 82] width 156 height 8
click at [614, 167] on div "Depuis Instagram, - Assurez-vous d’avoir un compte professionnel Instagram et d…" at bounding box center [617, 199] width 151 height 123
click at [59, 27] on div at bounding box center [55, 26] width 76 height 24
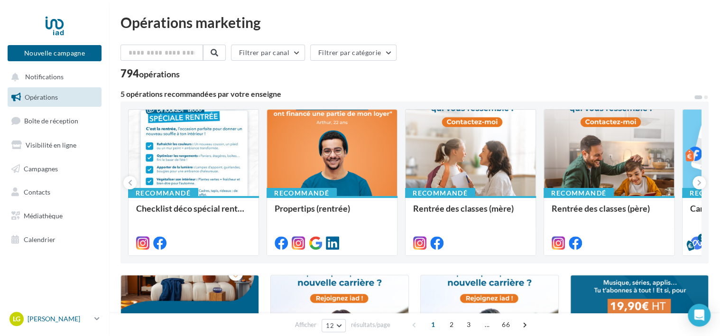
click at [73, 315] on p "[PERSON_NAME]" at bounding box center [58, 318] width 63 height 9
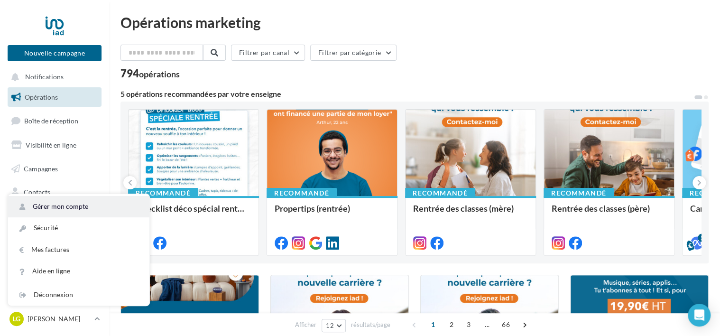
click at [59, 202] on link "Gérer mon compte" at bounding box center [78, 206] width 141 height 21
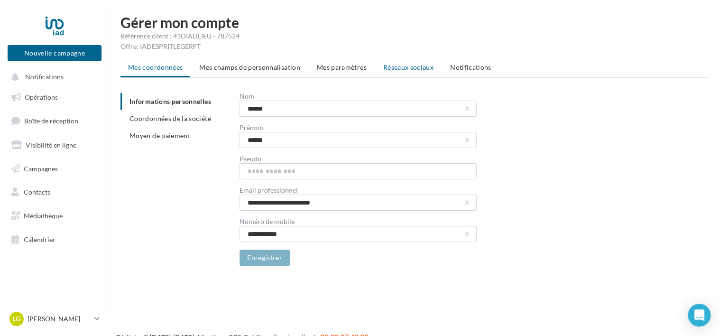
click at [416, 64] on span "Réseaux sociaux" at bounding box center [408, 67] width 50 height 8
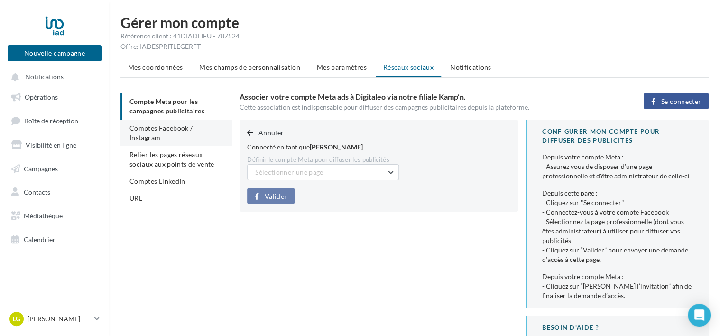
click at [192, 125] on span "Comptes Facebook / Instagram" at bounding box center [160, 133] width 63 height 18
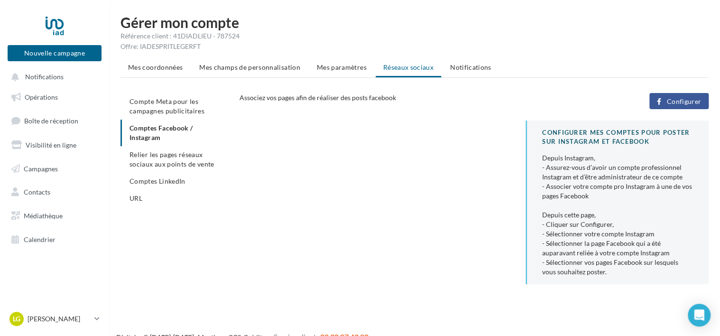
click at [686, 99] on span "Configurer" at bounding box center [683, 102] width 35 height 8
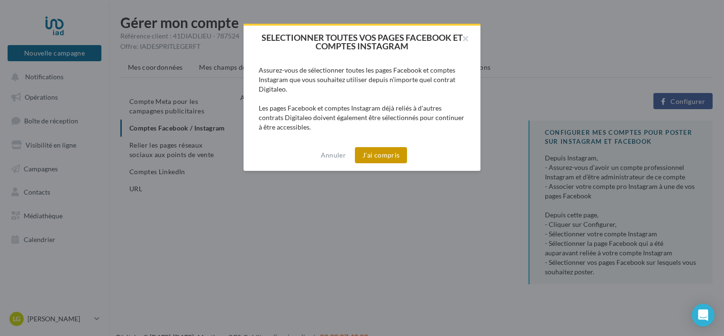
click at [367, 149] on button "J'ai compris" at bounding box center [381, 155] width 52 height 16
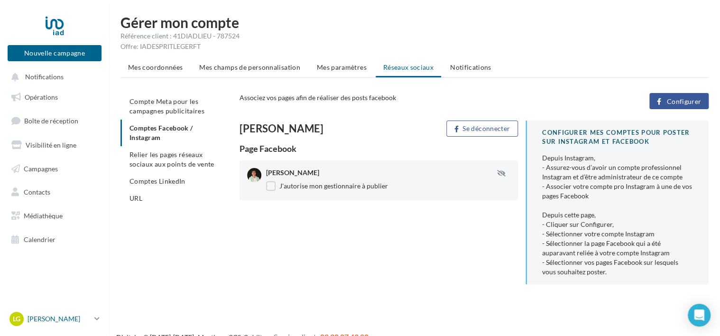
click at [46, 321] on p "[PERSON_NAME]" at bounding box center [58, 318] width 63 height 9
click at [195, 265] on div "Compte Meta pour les campagnes publicitaires Comptes Facebook / Instagram Relie…" at bounding box center [418, 192] width 596 height 199
click at [673, 105] on button "Configurer" at bounding box center [678, 101] width 59 height 16
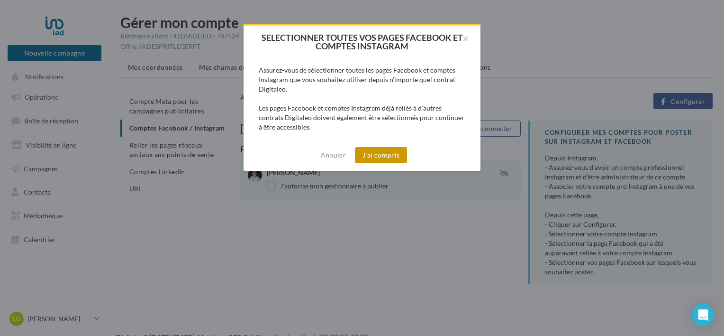
click at [385, 152] on button "J'ai compris" at bounding box center [381, 155] width 52 height 16
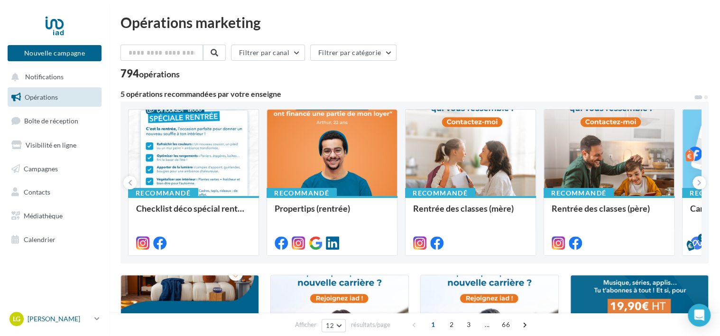
click at [59, 325] on div "LG [PERSON_NAME] [PERSON_NAME][DOMAIN_NAME][EMAIL_ADDRESS][PERSON_NAME][DOMAIN_…" at bounding box center [49, 319] width 81 height 14
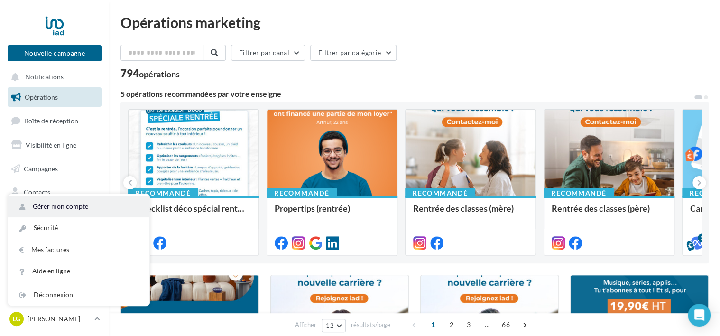
click at [60, 205] on link "Gérer mon compte" at bounding box center [78, 206] width 141 height 21
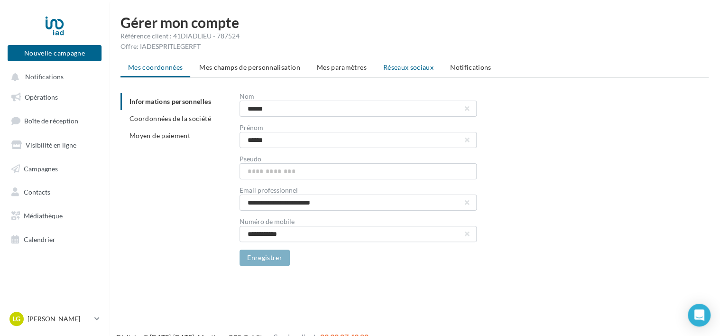
click at [403, 68] on span "Réseaux sociaux" at bounding box center [408, 67] width 50 height 8
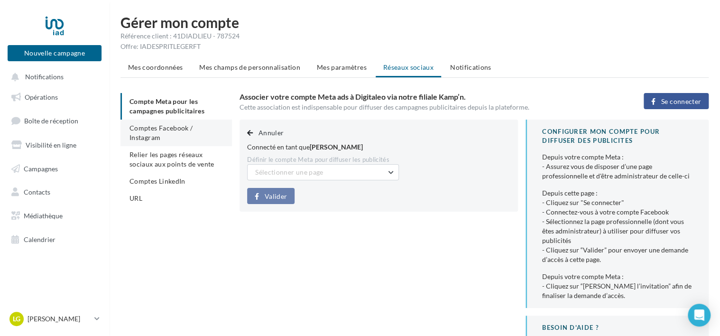
click at [175, 128] on span "Comptes Facebook / Instagram" at bounding box center [160, 133] width 63 height 18
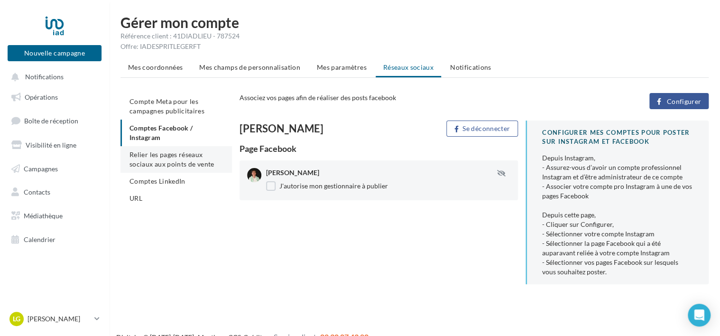
click at [176, 159] on li "Relier les pages réseaux sociaux aux points de vente" at bounding box center [175, 159] width 111 height 27
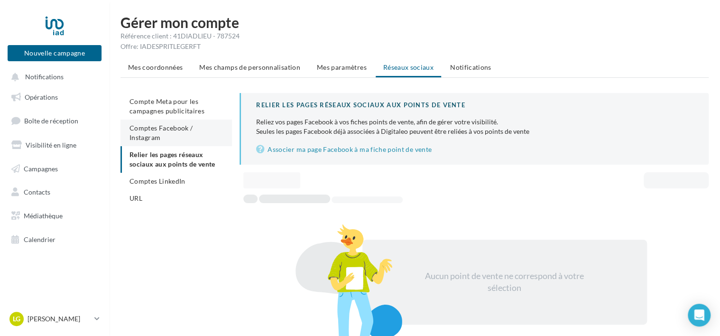
click at [179, 126] on span "Comptes Facebook / Instagram" at bounding box center [160, 133] width 63 height 18
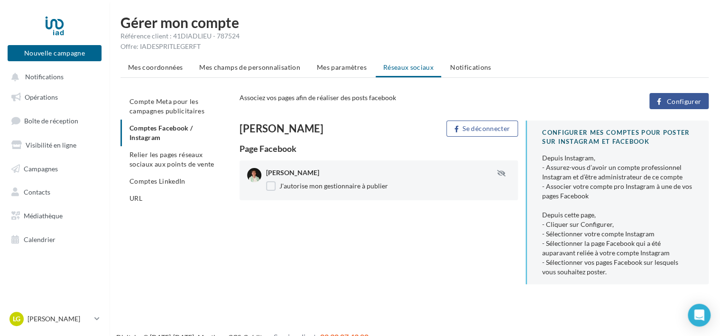
click at [671, 101] on span "Configurer" at bounding box center [683, 102] width 35 height 8
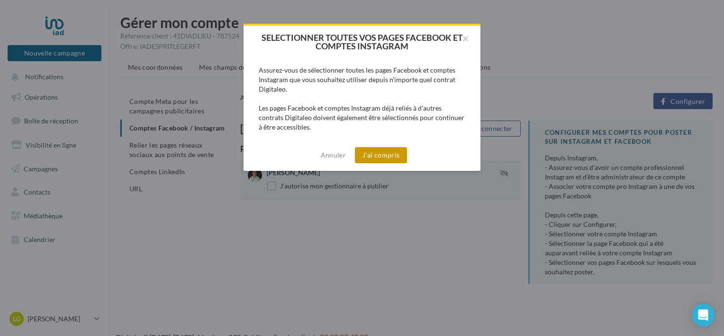
click at [392, 157] on button "J'ai compris" at bounding box center [381, 155] width 52 height 16
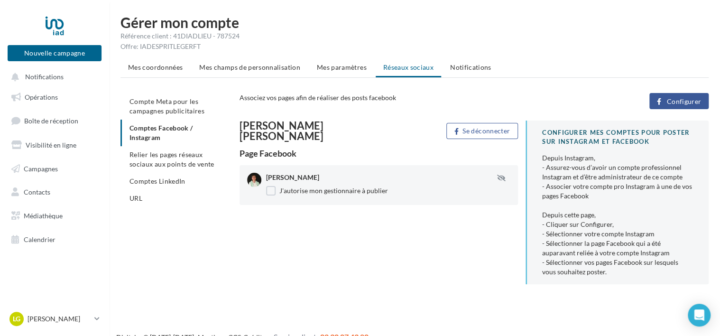
click at [664, 101] on button "Configurer" at bounding box center [678, 101] width 59 height 16
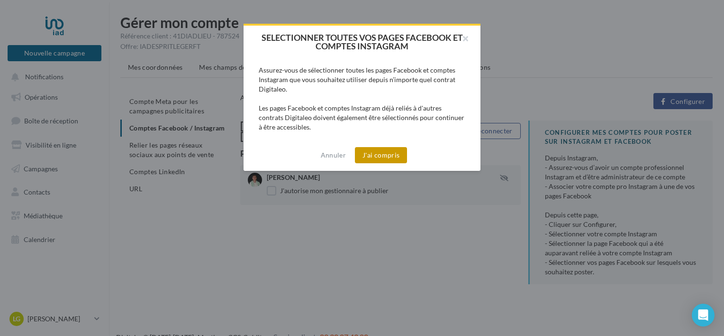
click at [377, 157] on button "J'ai compris" at bounding box center [381, 155] width 52 height 16
